Goal: Navigation & Orientation: Understand site structure

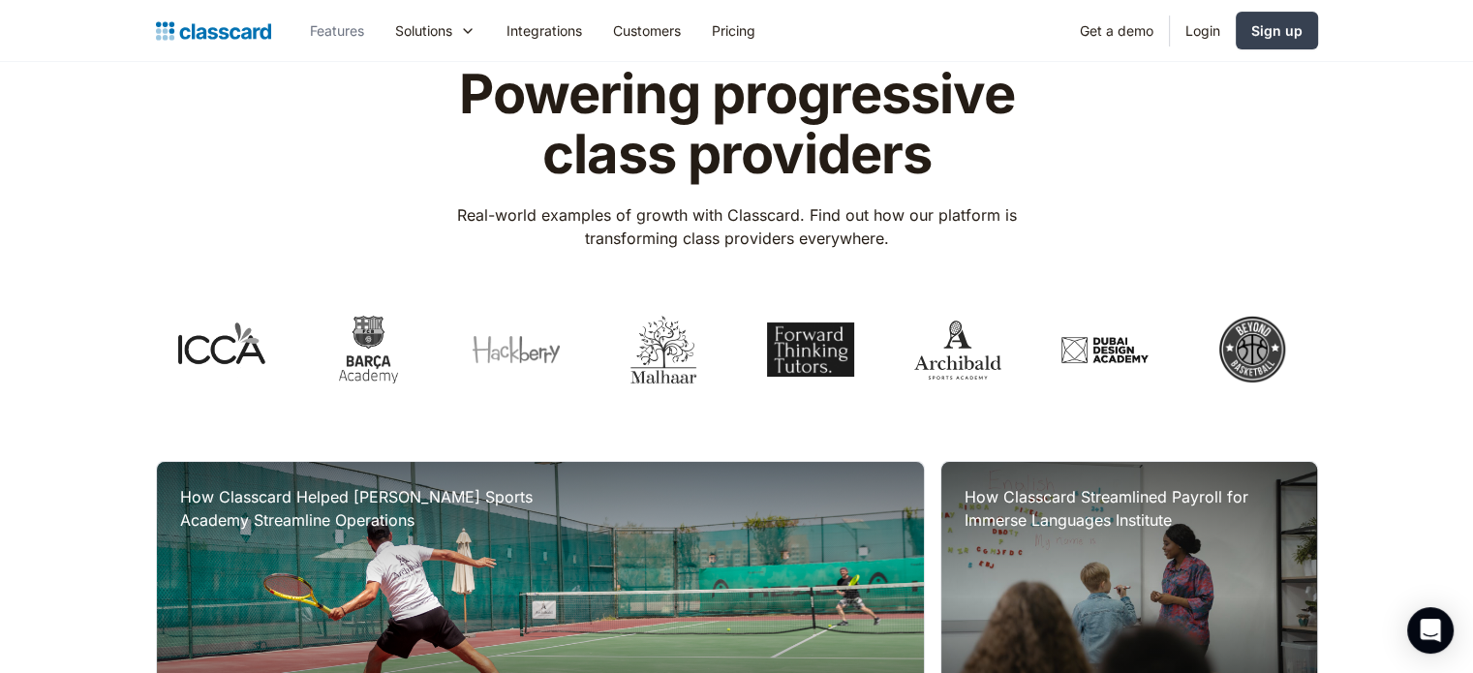
click at [352, 36] on link "Features" at bounding box center [336, 31] width 85 height 44
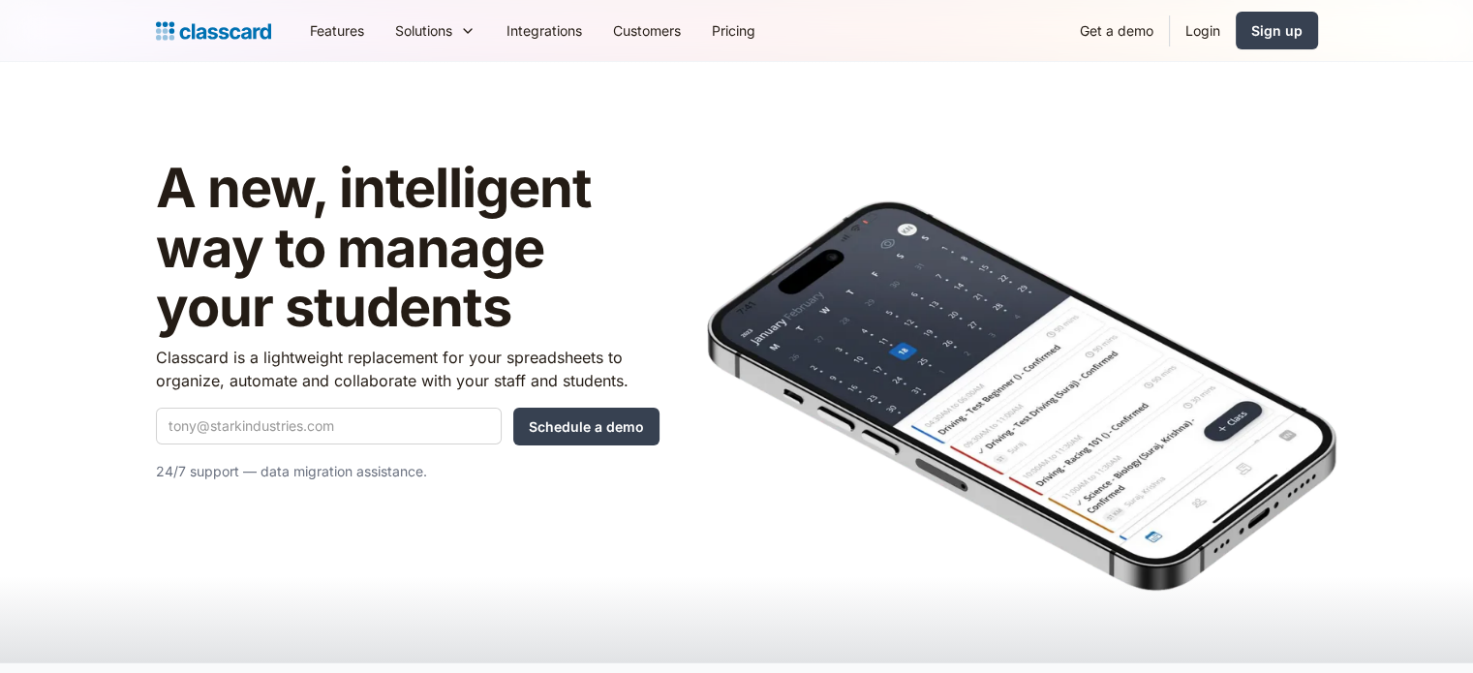
click at [1358, 125] on header "A new, intelligent way to manage your students Classcard is a lightweight repla…" at bounding box center [736, 362] width 1473 height 600
click at [539, 33] on link "Integrations" at bounding box center [544, 31] width 107 height 44
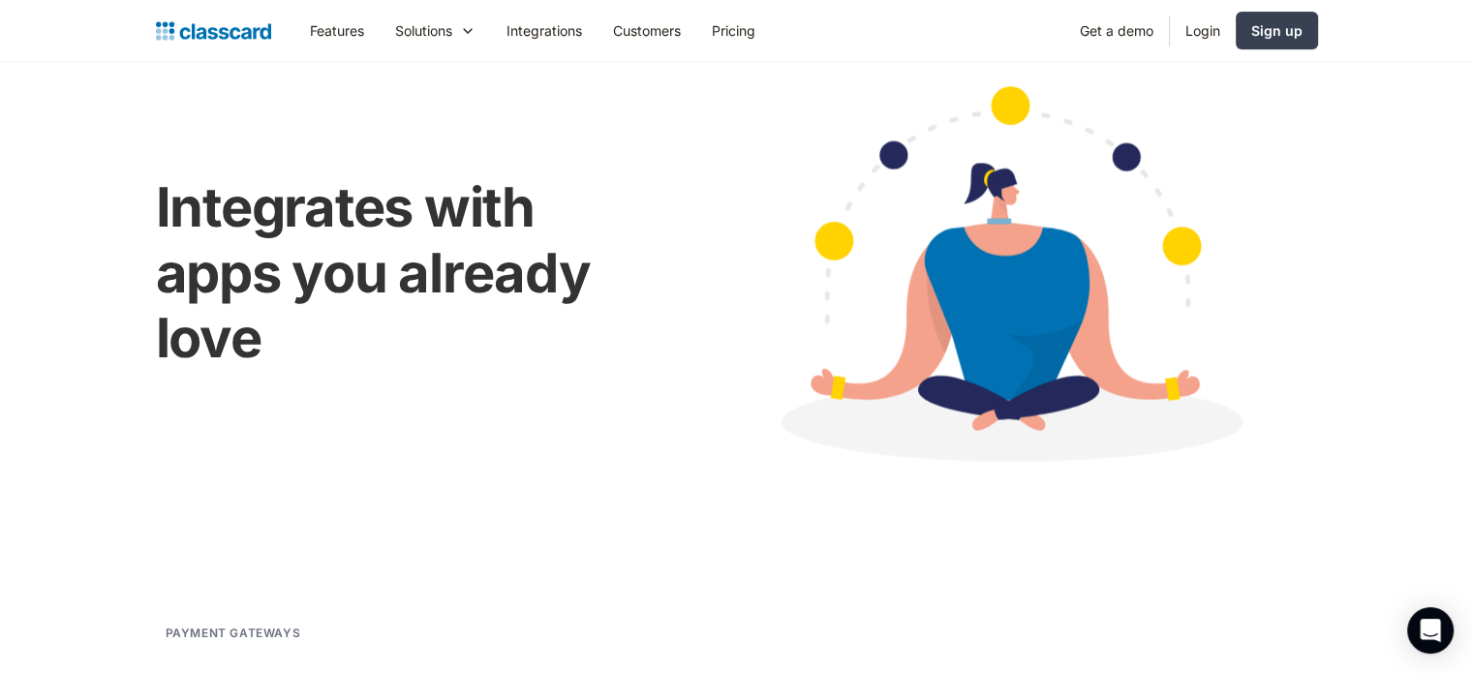
scroll to position [44, 0]
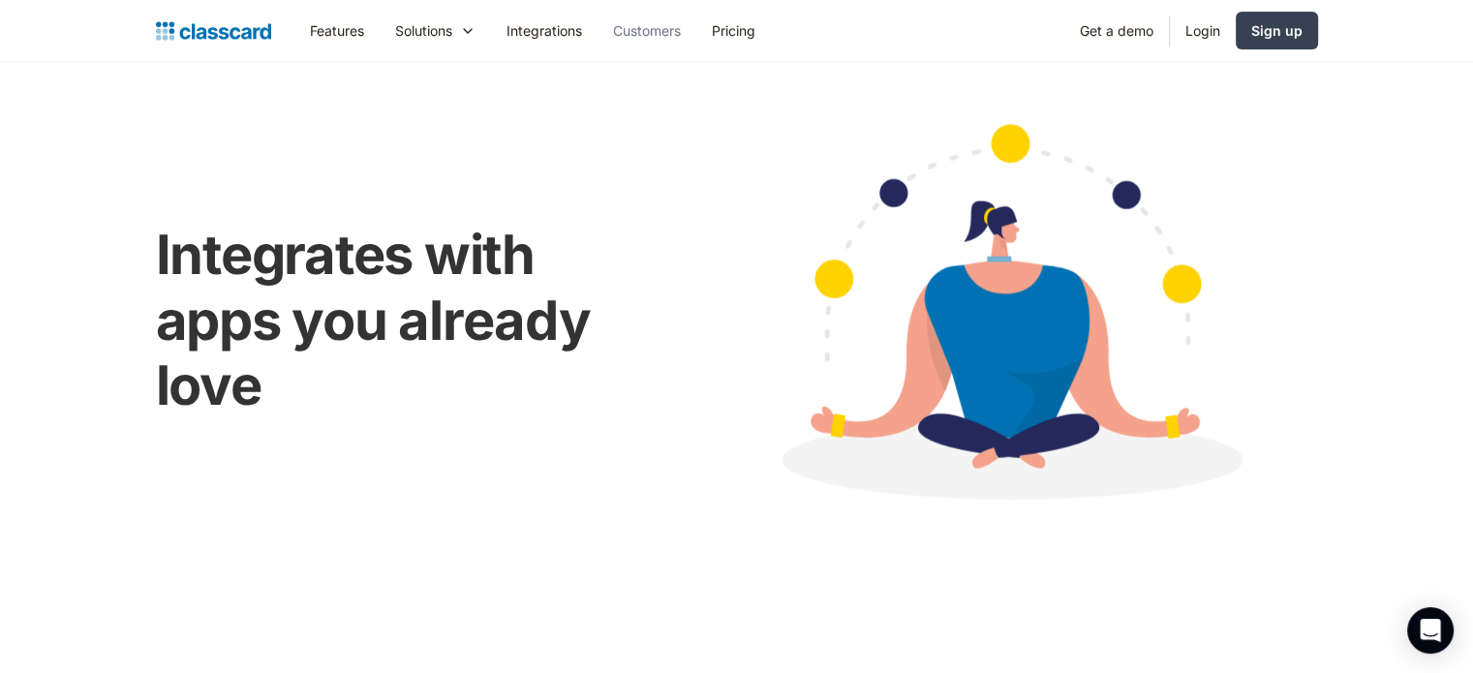
click at [639, 34] on link "Customers" at bounding box center [646, 31] width 99 height 44
